Goal: Information Seeking & Learning: Learn about a topic

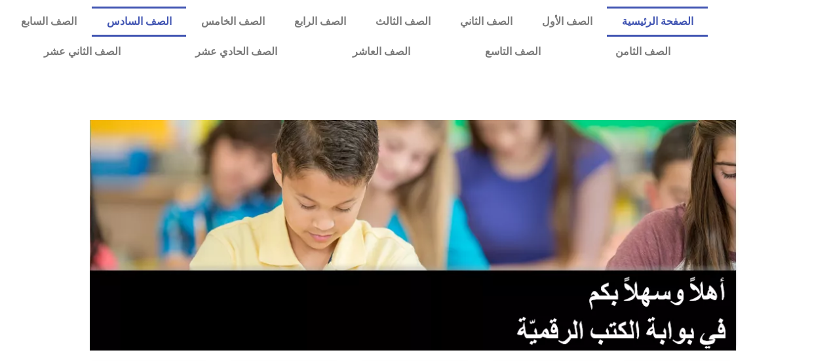
click at [186, 12] on link "الصف السادس" at bounding box center [139, 22] width 94 height 30
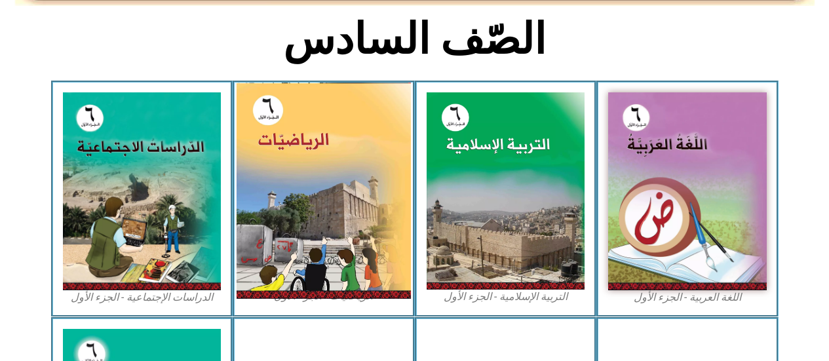
scroll to position [393, 0]
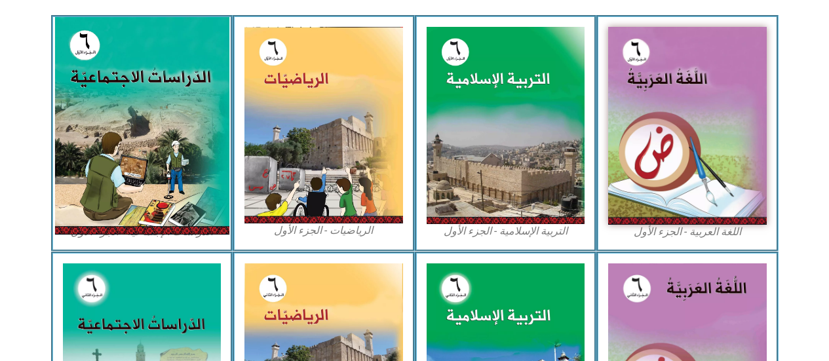
click at [166, 112] on img at bounding box center [141, 126] width 174 height 218
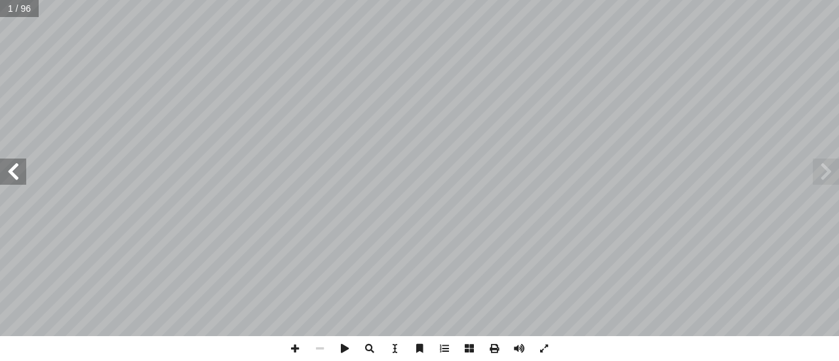
click at [1, 165] on span at bounding box center [13, 172] width 26 height 26
click at [6, 165] on span at bounding box center [13, 172] width 26 height 26
click at [10, 165] on span at bounding box center [13, 172] width 26 height 26
click at [12, 165] on span at bounding box center [13, 172] width 26 height 26
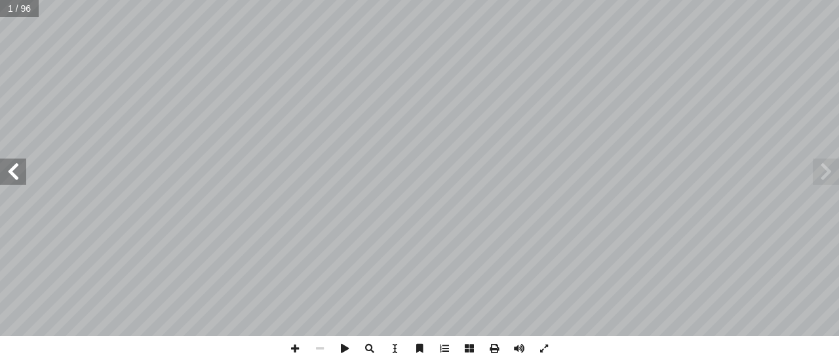
click at [12, 165] on span at bounding box center [13, 172] width 26 height 26
click at [14, 166] on span at bounding box center [13, 172] width 26 height 26
click at [831, 162] on span at bounding box center [826, 172] width 26 height 26
click at [825, 165] on span at bounding box center [826, 172] width 26 height 26
click at [5, 159] on span at bounding box center [13, 172] width 26 height 26
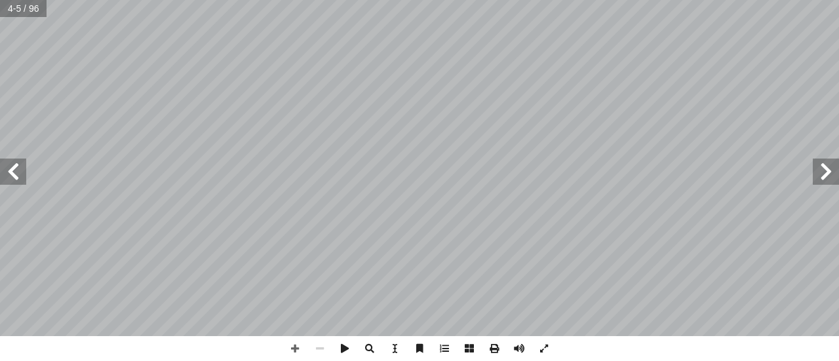
click at [5, 159] on span at bounding box center [13, 172] width 26 height 26
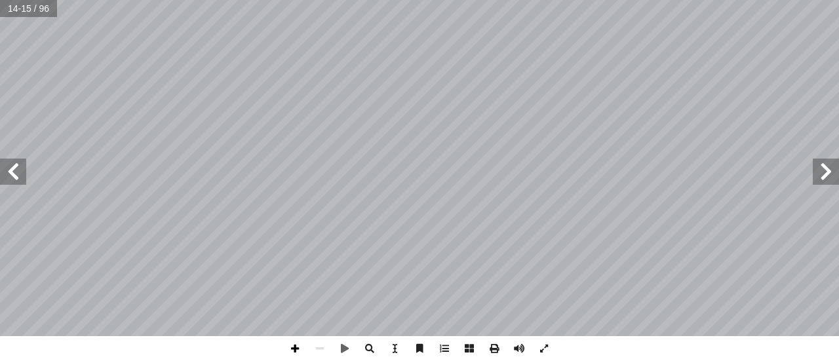
click at [289, 344] on span at bounding box center [295, 348] width 25 height 25
click at [294, 349] on span at bounding box center [295, 348] width 25 height 25
click at [323, 352] on span at bounding box center [319, 348] width 25 height 25
click at [16, 166] on span at bounding box center [13, 172] width 26 height 26
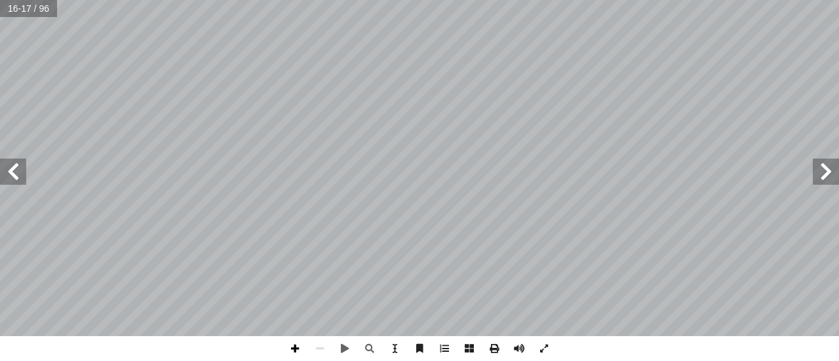
click at [296, 347] on span at bounding box center [295, 348] width 25 height 25
click at [288, 345] on span at bounding box center [295, 348] width 25 height 25
